Goal: Navigation & Orientation: Find specific page/section

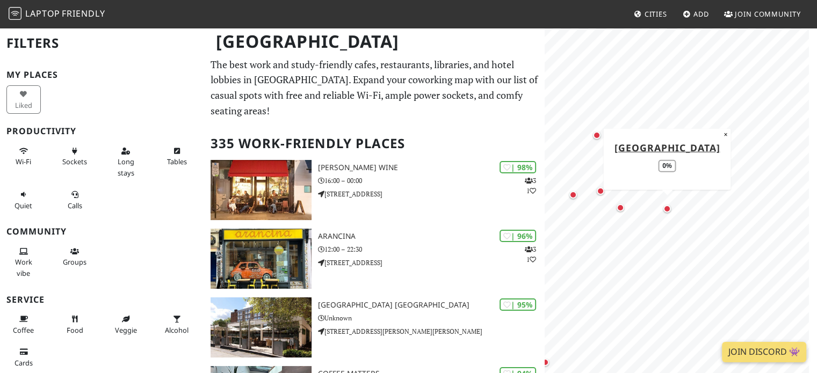
click at [666, 208] on div "Map marker" at bounding box center [667, 209] width 8 height 8
